Goal: Navigation & Orientation: Find specific page/section

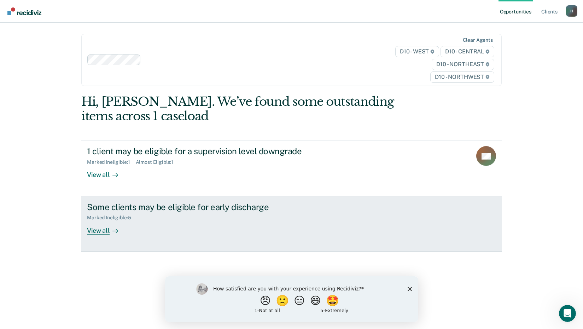
click at [102, 228] on div "View all" at bounding box center [107, 228] width 40 height 14
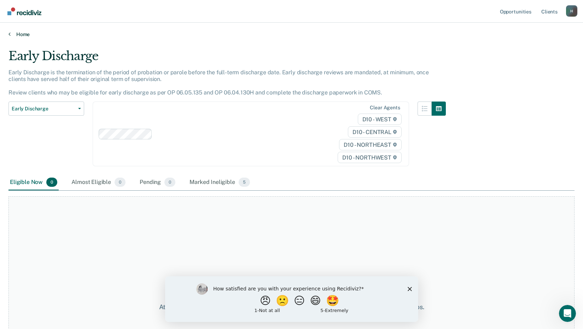
click at [19, 31] on link "Home" at bounding box center [291, 34] width 566 height 6
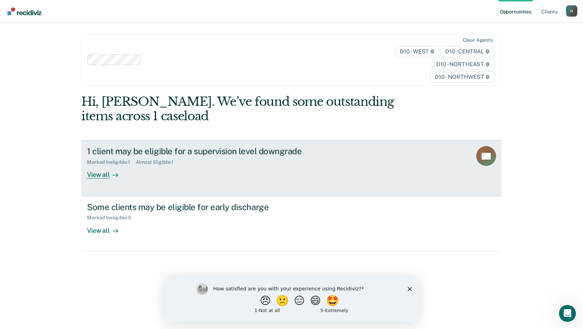
click at [100, 176] on div "View all" at bounding box center [107, 172] width 40 height 14
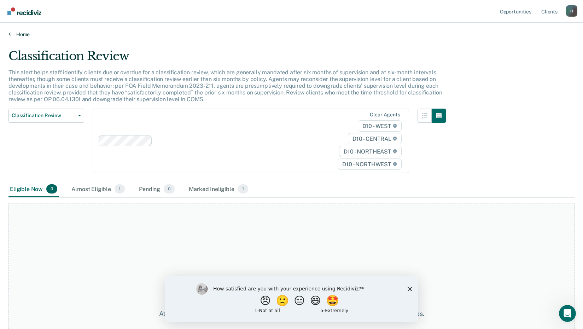
click at [27, 34] on link "Home" at bounding box center [291, 34] width 566 height 6
